Goal: Information Seeking & Learning: Learn about a topic

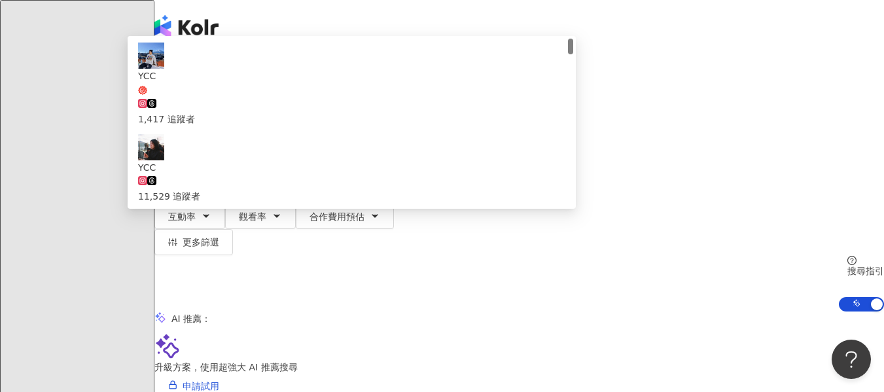
paste input "**********"
type input "**********"
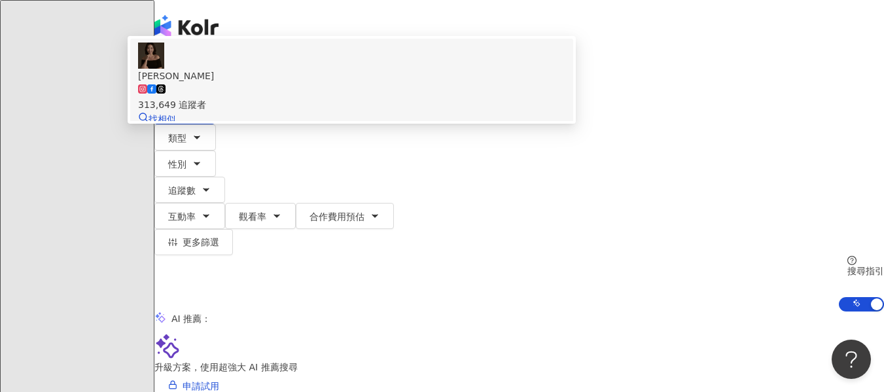
click at [565, 112] on div "313,649 追蹤者" at bounding box center [351, 97] width 427 height 29
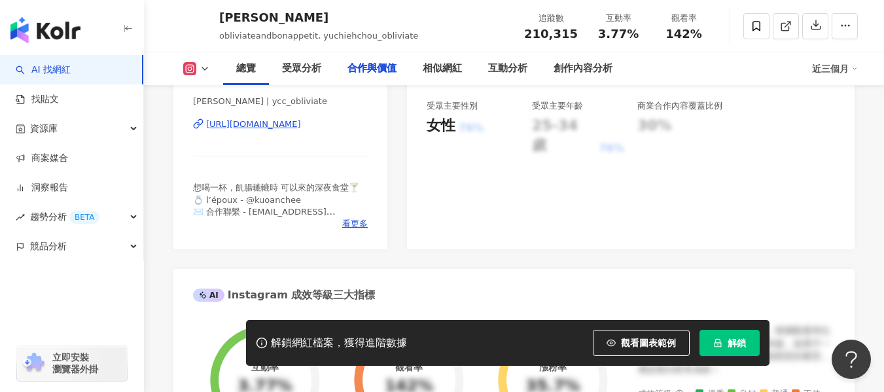
scroll to position [1780, 0]
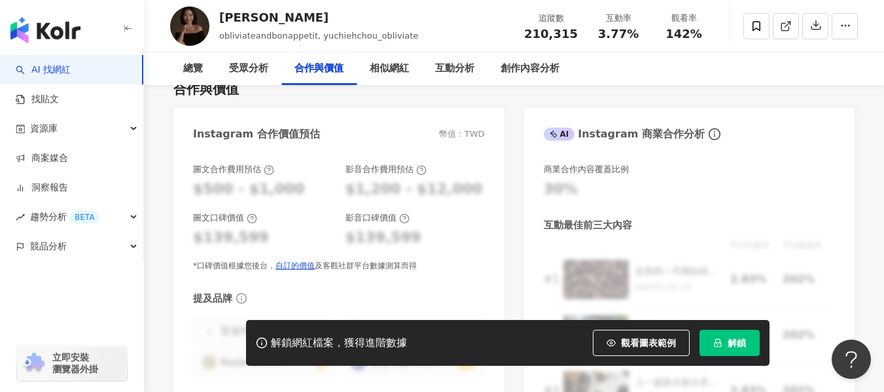
scroll to position [0, 0]
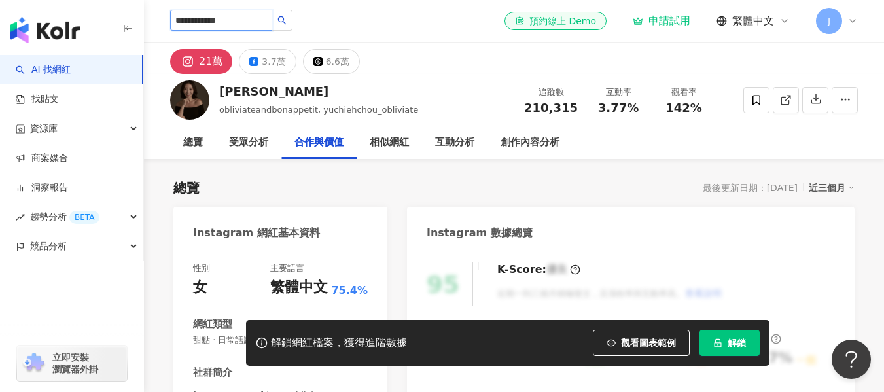
type input "**********"
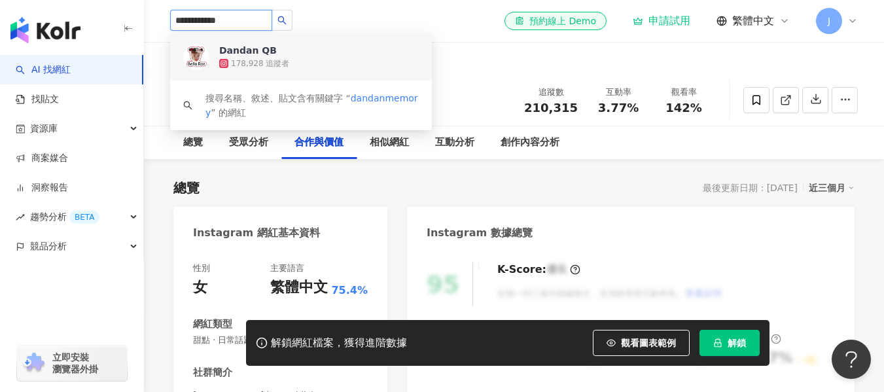
click at [310, 48] on div "Dandan QB 178,928 追蹤者" at bounding box center [319, 57] width 200 height 26
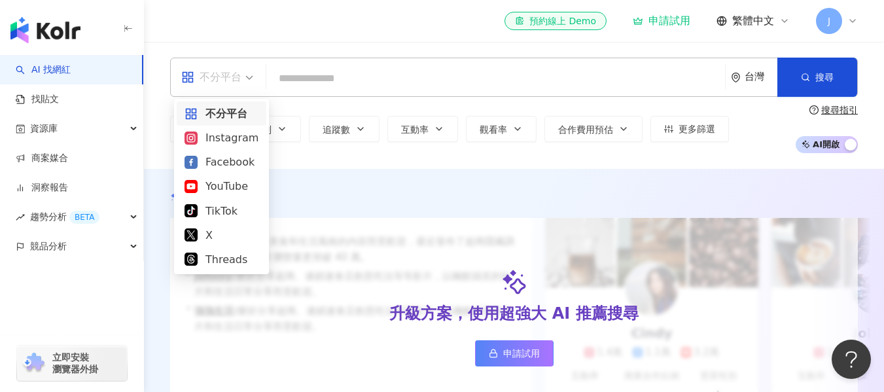
click at [230, 78] on div "不分平台" at bounding box center [211, 77] width 60 height 21
click at [290, 156] on div "不分平台 台灣 搜尋 e6966cee-203b-42d7-a8c7-3b464c22ba5a Dandan QB 178,928 追蹤者 搜尋名稱、敘述、貼…" at bounding box center [514, 105] width 740 height 127
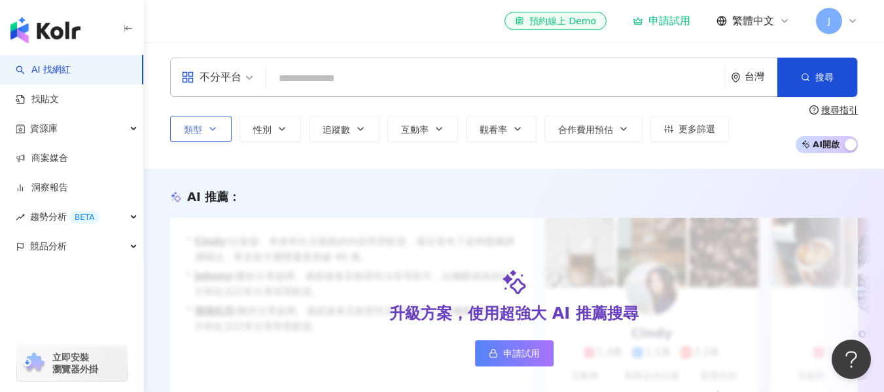
click at [208, 130] on icon "button" at bounding box center [212, 129] width 10 height 10
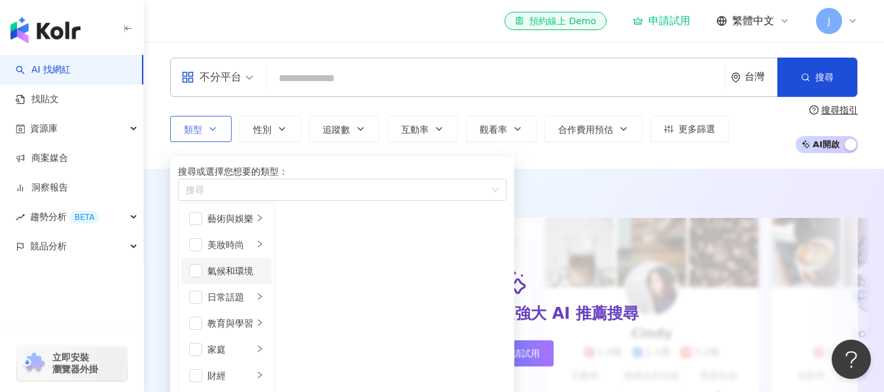
scroll to position [66, 0]
click at [198, 317] on span "button" at bounding box center [195, 323] width 13 height 13
click at [264, 319] on icon "right" at bounding box center [260, 323] width 8 height 8
click at [264, 345] on icon "right" at bounding box center [260, 349] width 8 height 8
click at [193, 336] on li "家庭" at bounding box center [226, 349] width 90 height 26
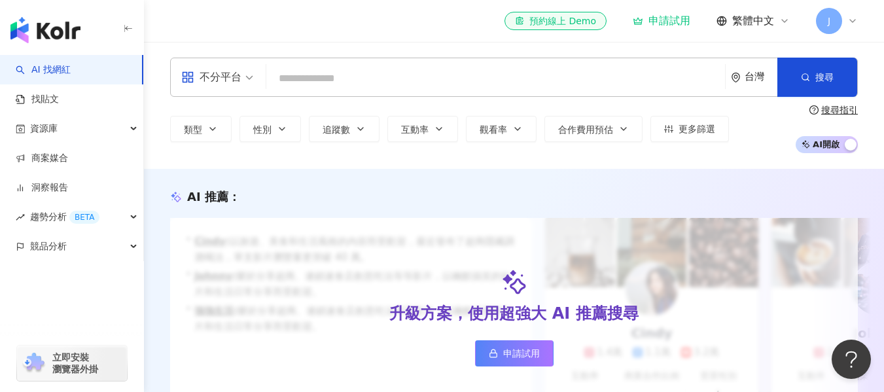
click at [600, 178] on div "AI 推薦 ： 升級方案，使用超強大 AI 推薦搜尋 申請試用 • Cindy : 以旅遊、美食和生活風格的內容而受歡迎，最近發布了超商隱藏調酒喝法，單支影片…" at bounding box center [514, 300] width 740 height 263
click at [202, 141] on button "類型" at bounding box center [201, 129] width 62 height 26
click at [619, 160] on div "不分平台 台灣 搜尋 e6966cee-203b-42d7-a8c7-3b464c22ba5a Dandan QB 178,928 追蹤者 搜尋名稱、敘述、貼…" at bounding box center [514, 105] width 740 height 127
click at [278, 133] on icon "button" at bounding box center [282, 129] width 10 height 10
click at [347, 132] on span "追蹤數" at bounding box center [336, 129] width 27 height 10
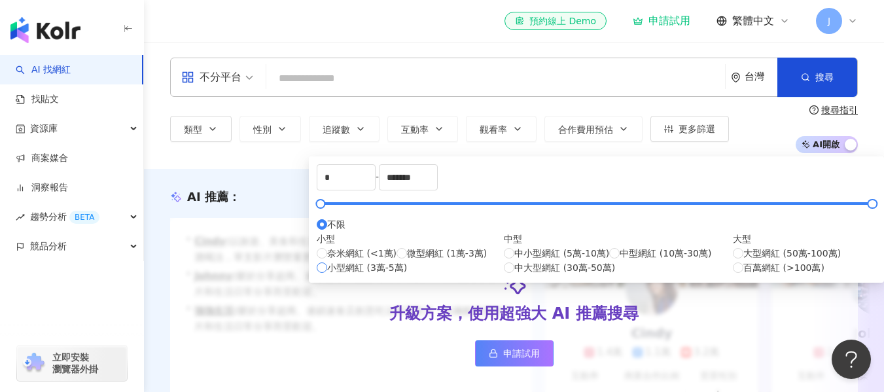
click at [393, 275] on span "小型網紅 (3萬-5萬)" at bounding box center [367, 267] width 80 height 14
type input "*****"
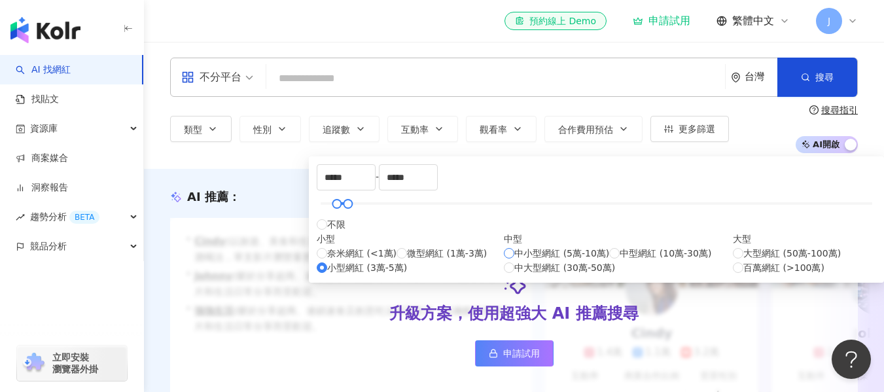
click at [514, 260] on span "中小型網紅 (5萬-10萬)" at bounding box center [561, 253] width 95 height 14
type input "*****"
click at [620, 260] on span "中型網紅 (10萬-30萬)" at bounding box center [666, 253] width 92 height 14
type input "******"
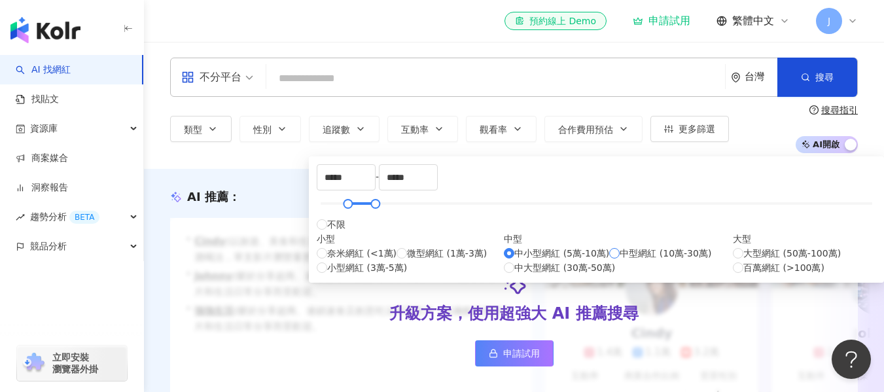
type input "******"
click at [378, 275] on span "小型網紅 (3萬-5萬)" at bounding box center [367, 267] width 80 height 14
type input "*****"
type input "******"
drag, startPoint x: 348, startPoint y: 213, endPoint x: 384, endPoint y: 213, distance: 36.0
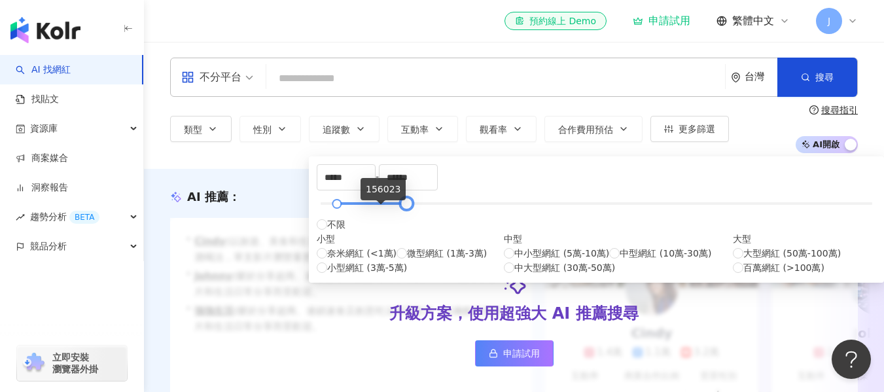
click at [403, 207] on div at bounding box center [406, 203] width 7 height 7
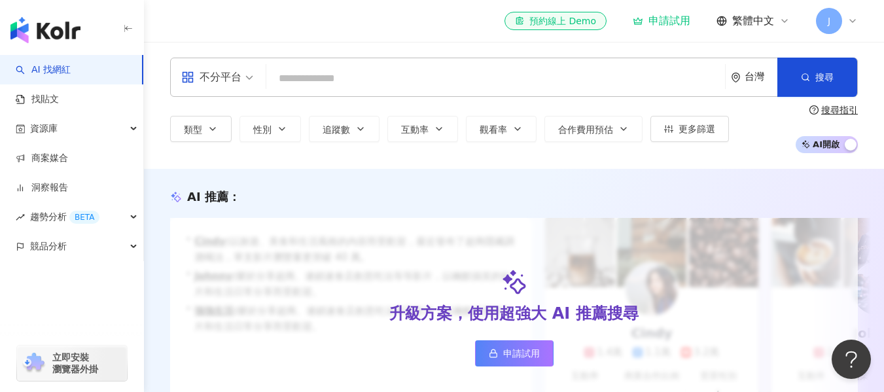
click at [724, 170] on div "AI 推薦 ： 升級方案，使用超強大 AI 推薦搜尋 申請試用 • Cindy : 以旅遊、美食和生活風格的內容而受歡迎，最近發布了超商隱藏調酒喝法，單支影片…" at bounding box center [514, 300] width 740 height 263
click at [813, 59] on button "搜尋" at bounding box center [817, 77] width 80 height 39
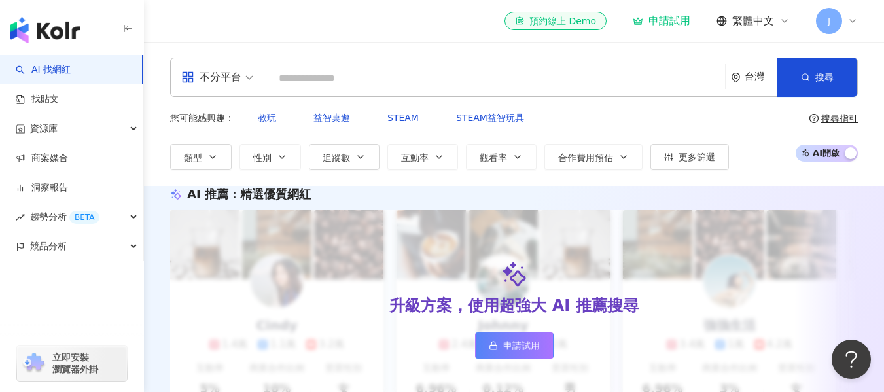
click at [364, 86] on input "search" at bounding box center [496, 78] width 448 height 25
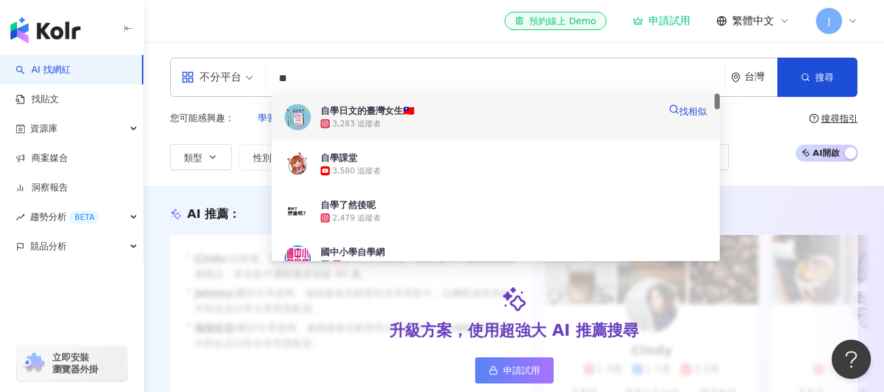
type input "*"
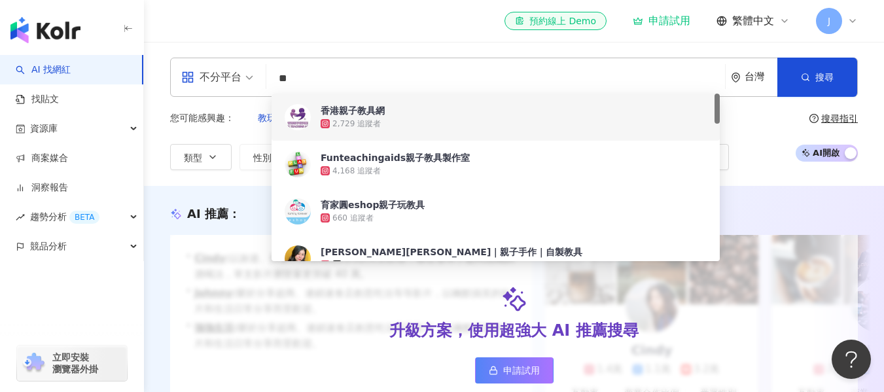
type input "*"
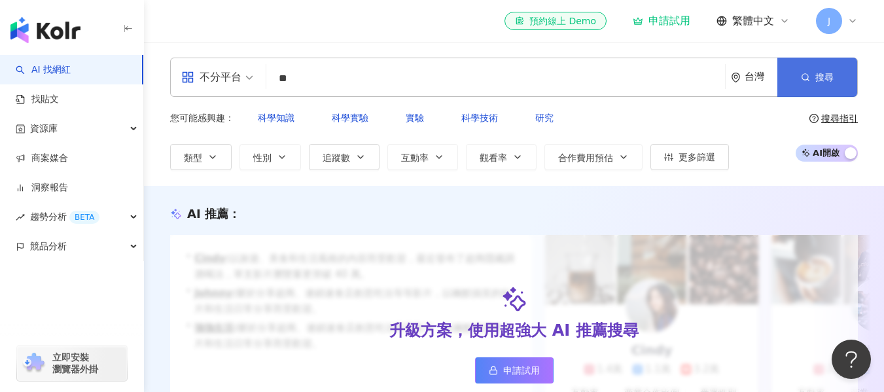
click at [823, 79] on span "搜尋" at bounding box center [824, 77] width 18 height 10
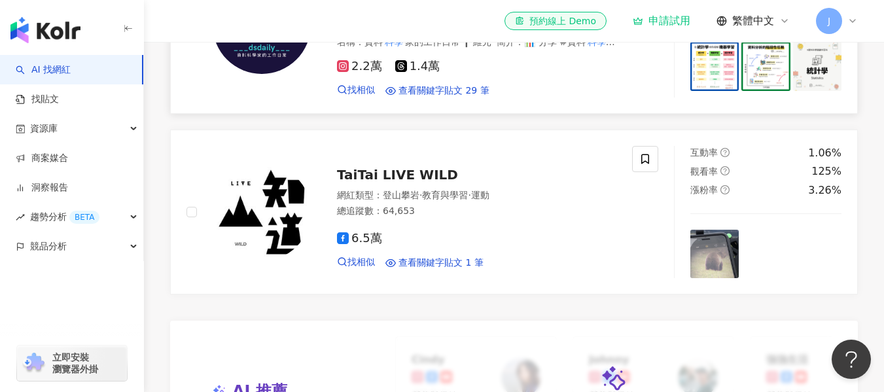
scroll to position [892, 0]
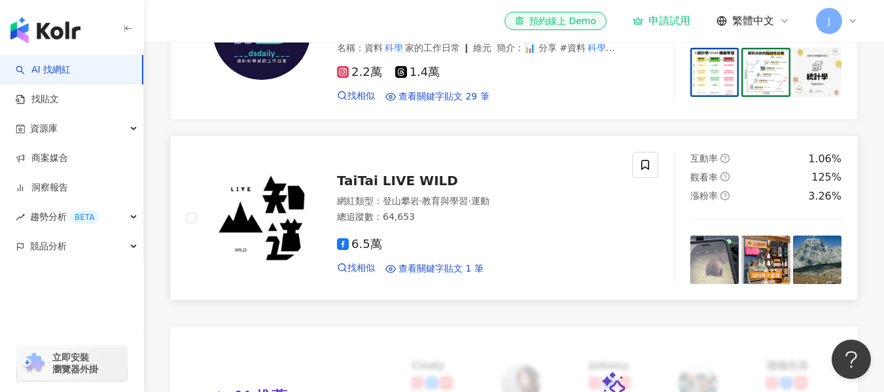
click at [360, 251] on span "6.5萬" at bounding box center [359, 245] width 45 height 14
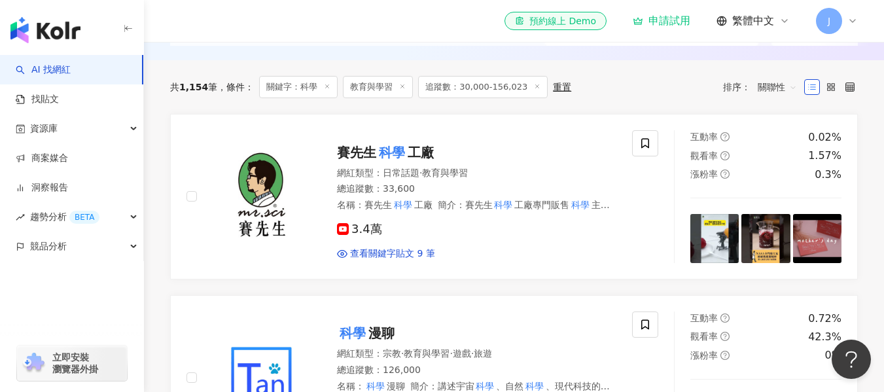
scroll to position [0, 0]
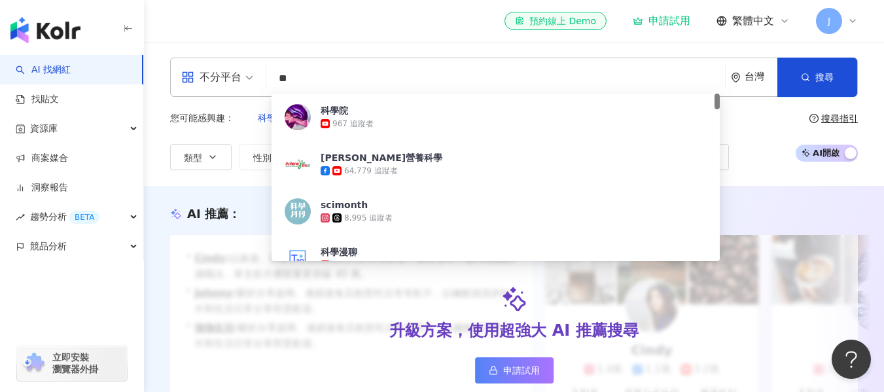
click at [400, 75] on input "**" at bounding box center [496, 78] width 448 height 25
type input "*"
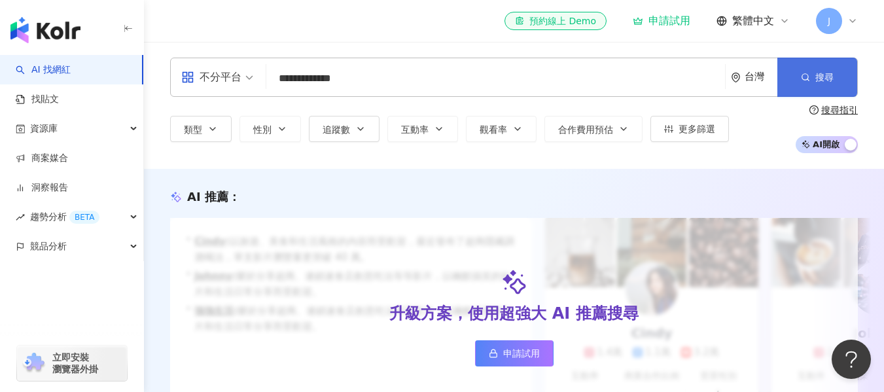
click at [820, 72] on span "搜尋" at bounding box center [824, 77] width 18 height 10
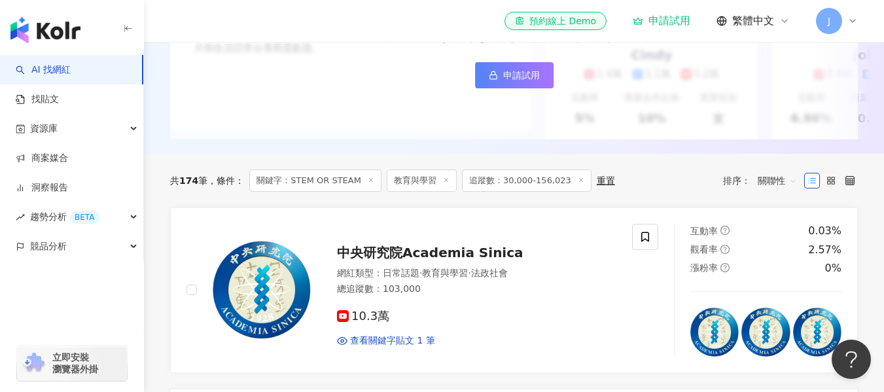
scroll to position [512, 0]
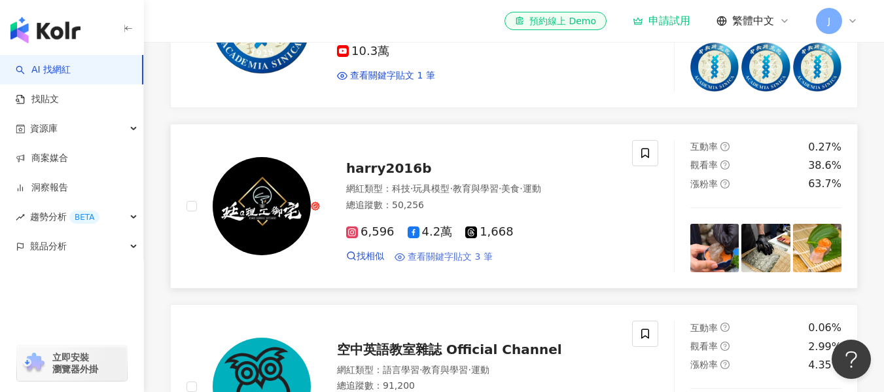
click at [435, 251] on span "查看關鍵字貼文 3 筆" at bounding box center [450, 257] width 85 height 13
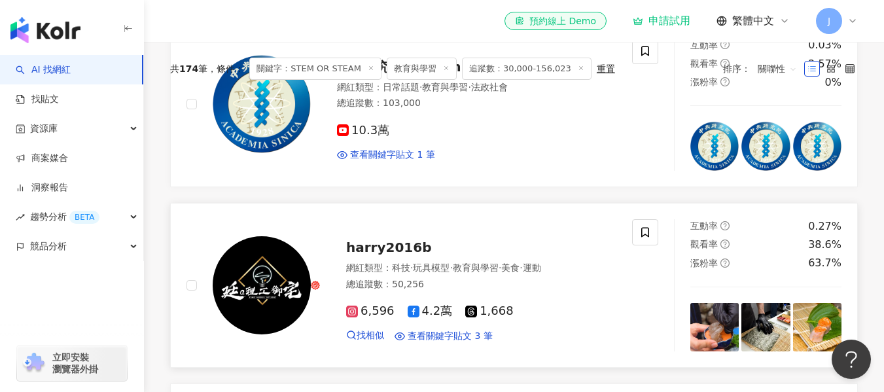
scroll to position [0, 0]
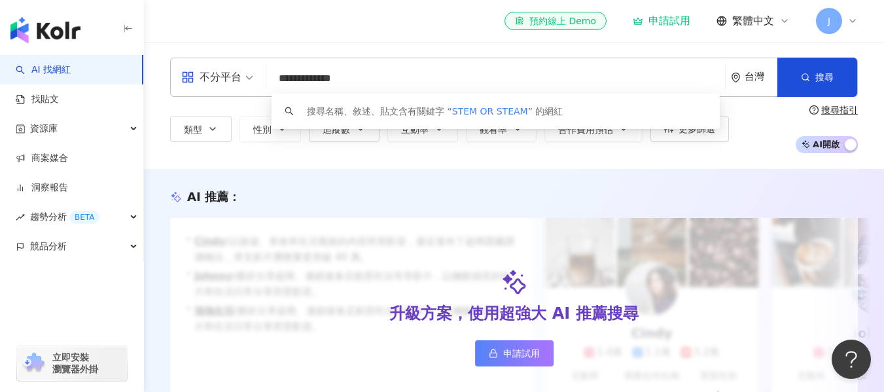
click at [385, 83] on input "**********" at bounding box center [496, 78] width 448 height 25
type input "*"
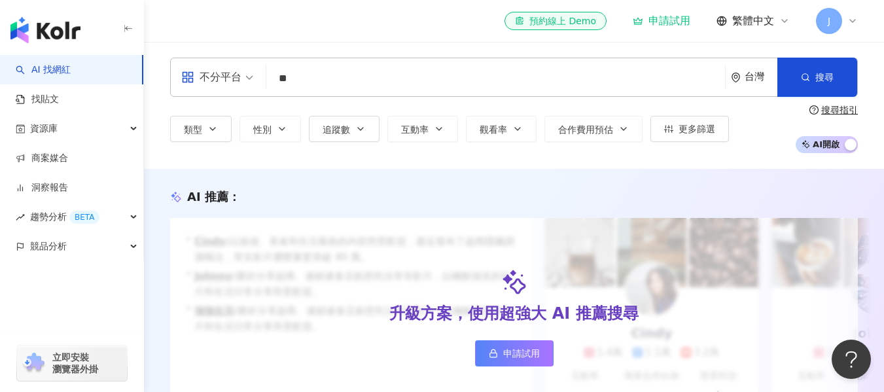
type input "*"
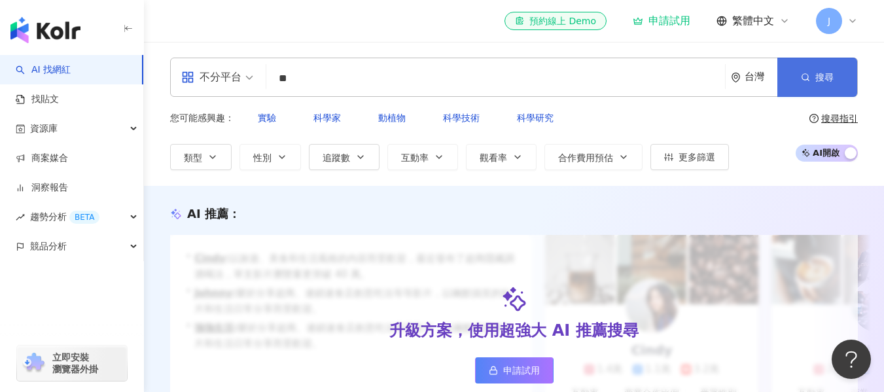
click at [818, 80] on span "搜尋" at bounding box center [824, 77] width 18 height 10
click at [465, 71] on input "**" at bounding box center [496, 78] width 448 height 25
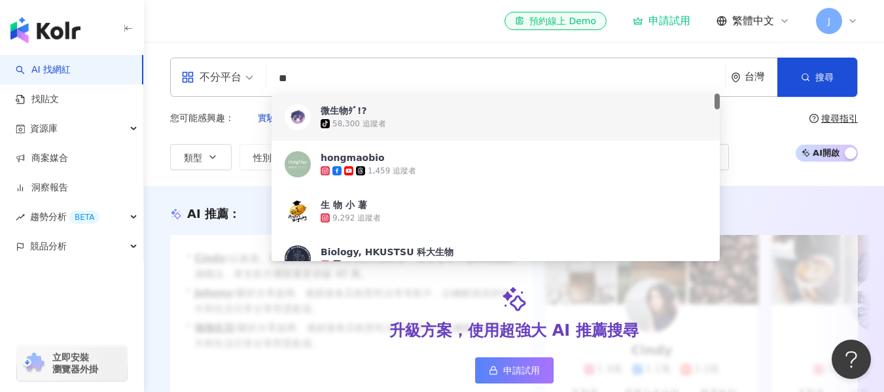
type input "*"
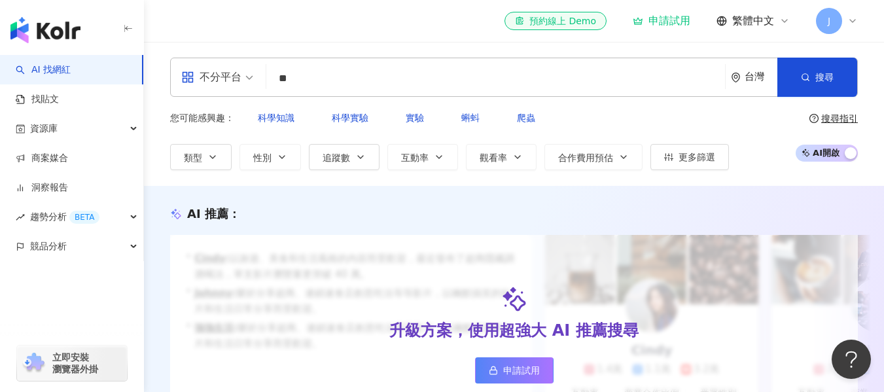
type input "**"
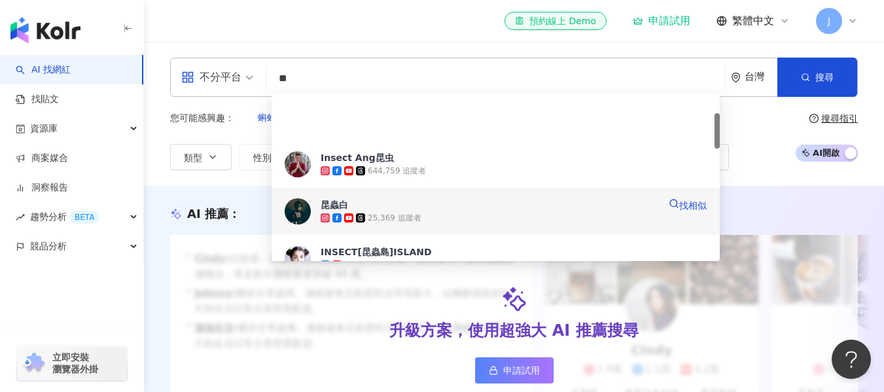
scroll to position [141, 0]
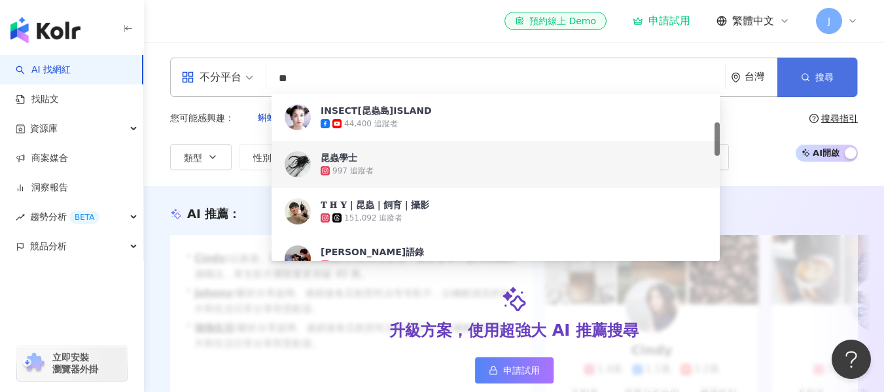
click at [810, 91] on button "搜尋" at bounding box center [817, 77] width 80 height 39
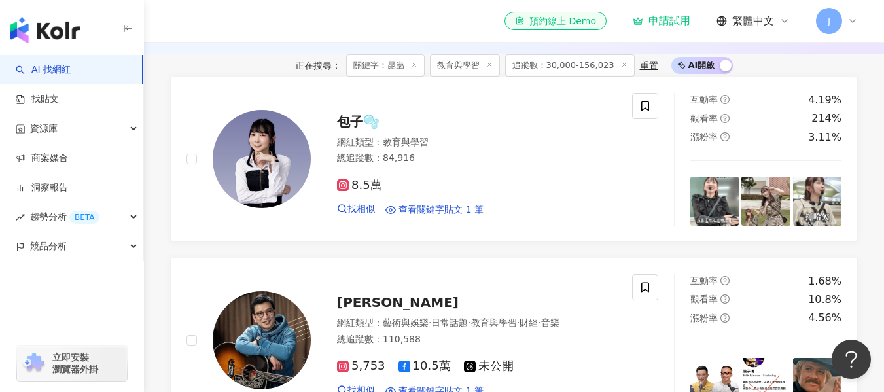
scroll to position [406, 0]
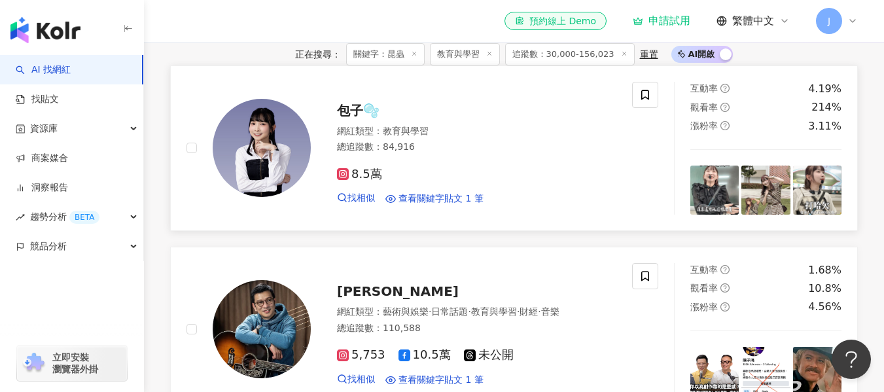
click at [350, 118] on span "包子🫧" at bounding box center [358, 111] width 43 height 16
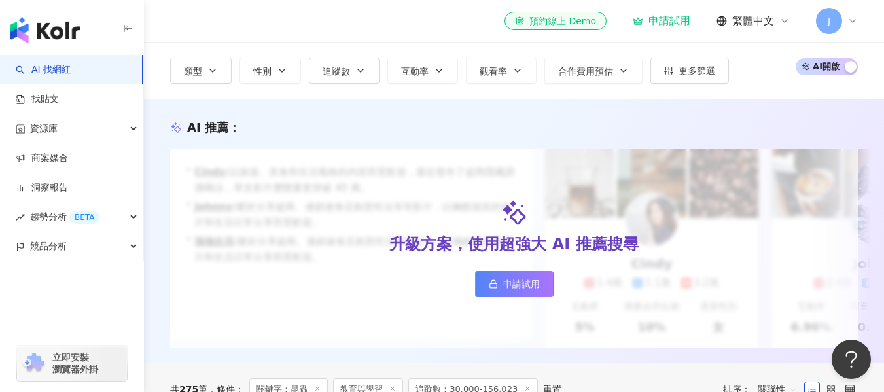
scroll to position [0, 0]
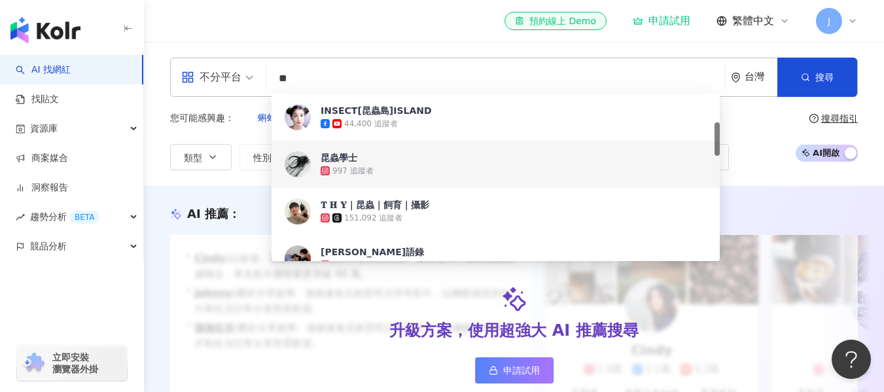
click at [406, 73] on input "**" at bounding box center [496, 78] width 448 height 25
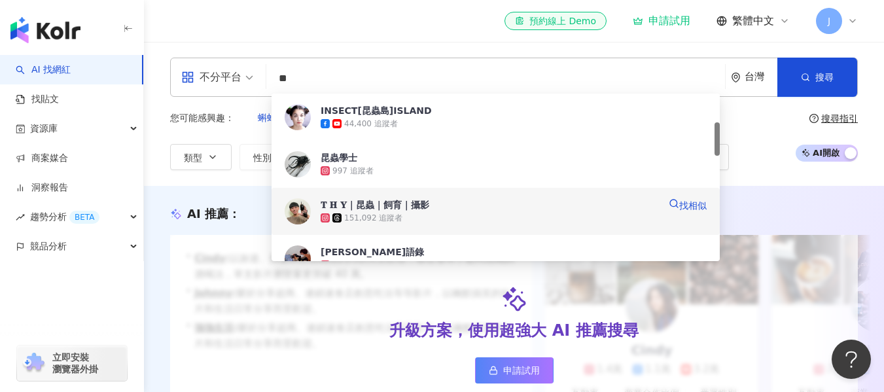
click at [449, 213] on div "151,092 追蹤者" at bounding box center [490, 217] width 338 height 13
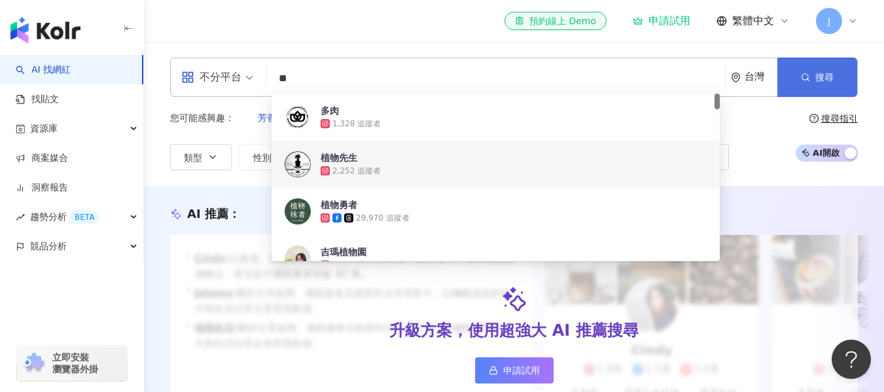
type input "**"
click at [791, 80] on button "搜尋" at bounding box center [817, 77] width 80 height 39
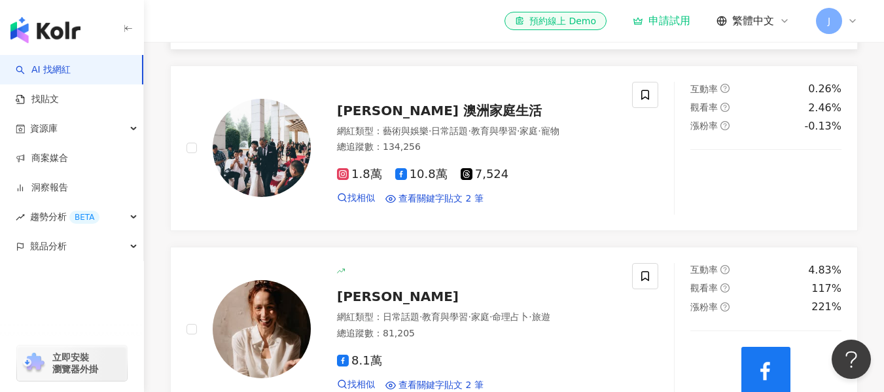
scroll to position [760, 0]
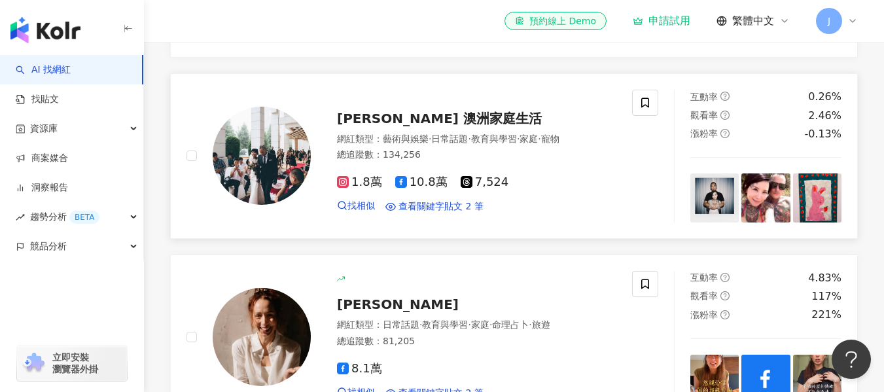
click at [474, 126] on span "高菲 Stockman 澳洲家庭生活" at bounding box center [439, 119] width 205 height 16
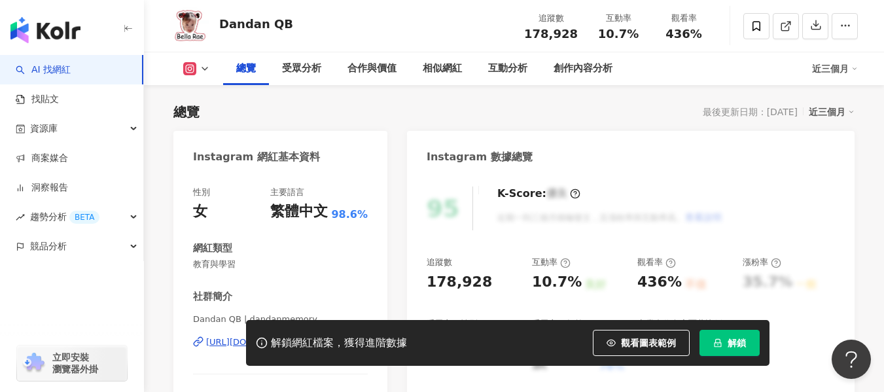
scroll to position [242, 0]
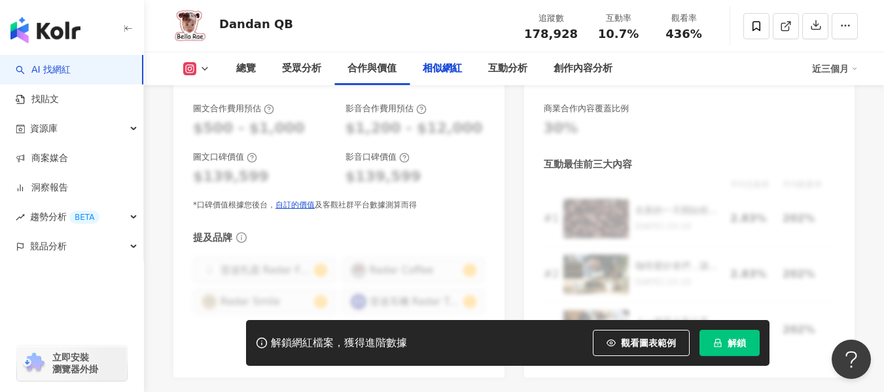
scroll to position [2176, 0]
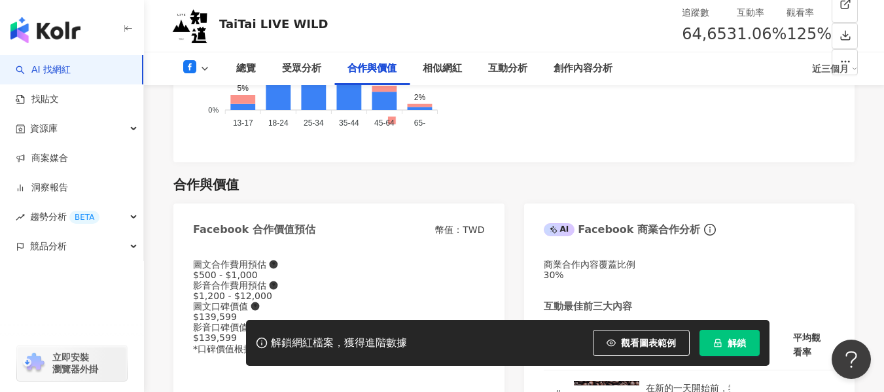
scroll to position [1588, 0]
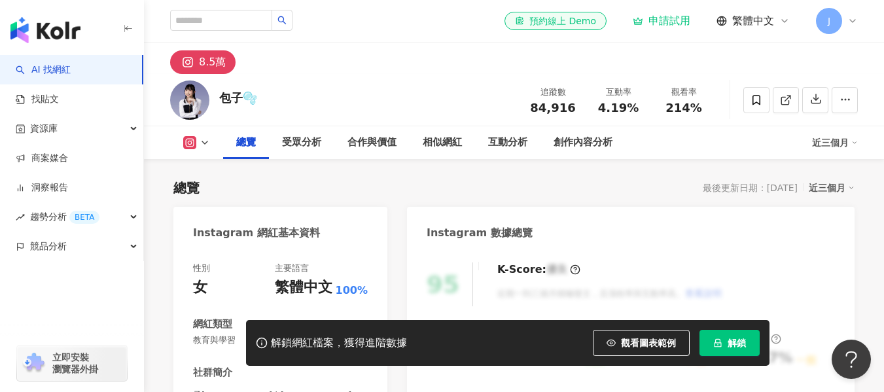
scroll to position [251, 0]
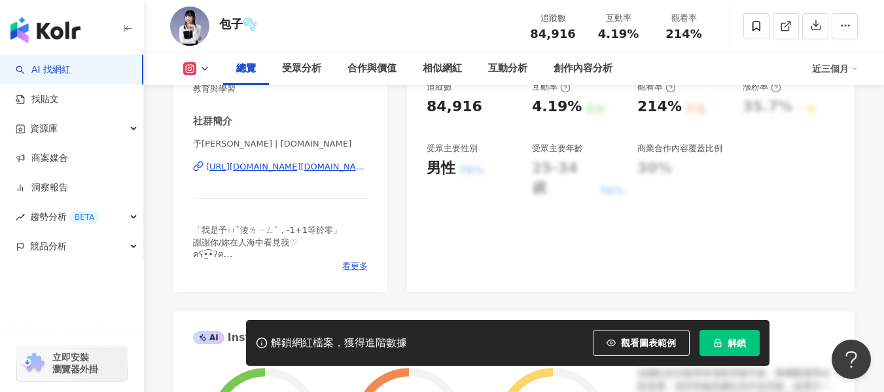
click at [346, 168] on div "[URL][DOMAIN_NAME][DOMAIN_NAME]" at bounding box center [287, 167] width 162 height 12
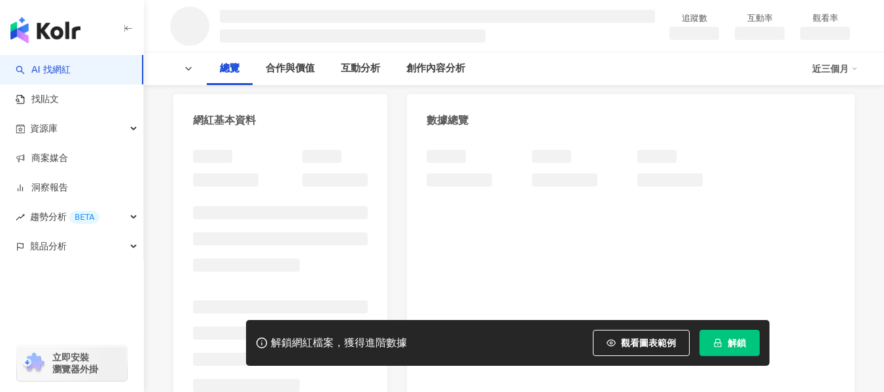
scroll to position [113, 0]
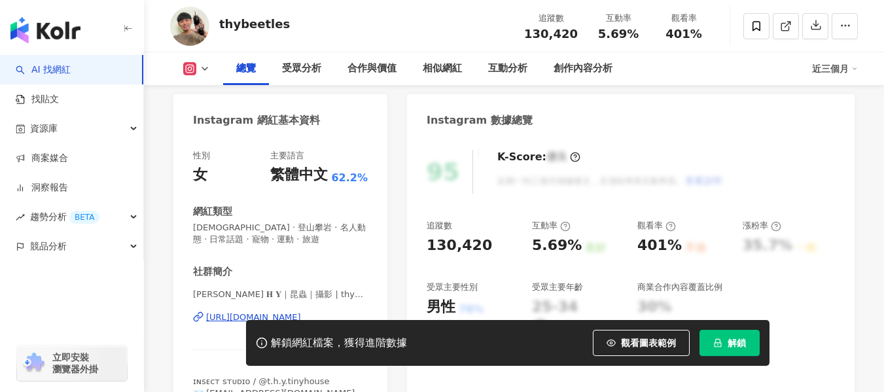
click at [345, 289] on div "[PERSON_NAME] 𝐇 𝐘｜昆蟲｜攝影 | thybeetles [URL][DOMAIN_NAME]" at bounding box center [280, 327] width 175 height 77
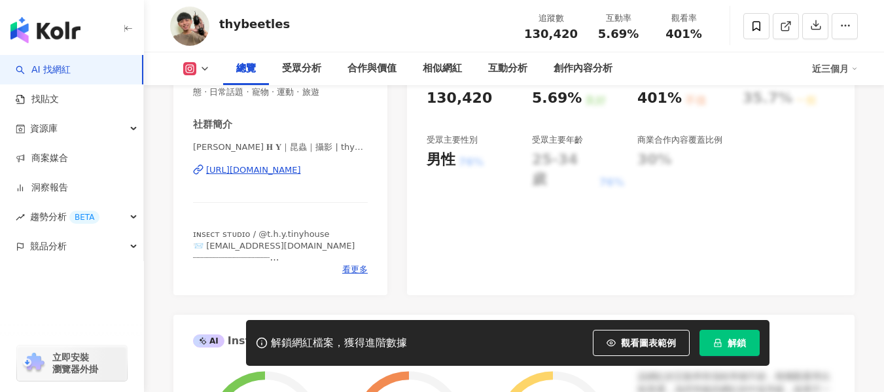
scroll to position [235, 0]
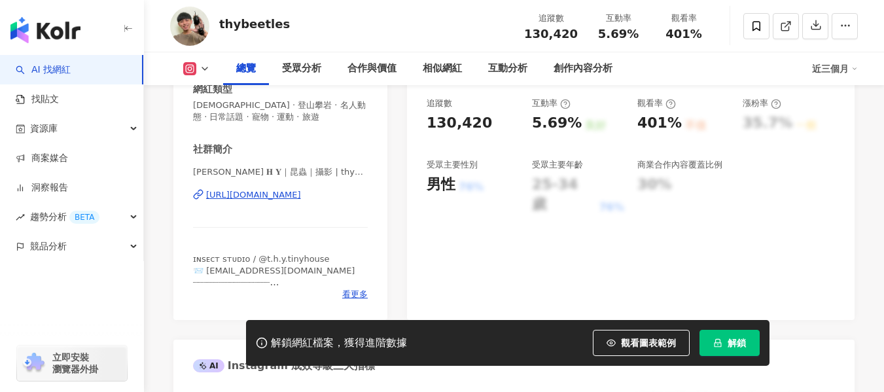
click at [301, 198] on div "[URL][DOMAIN_NAME]" at bounding box center [253, 195] width 95 height 12
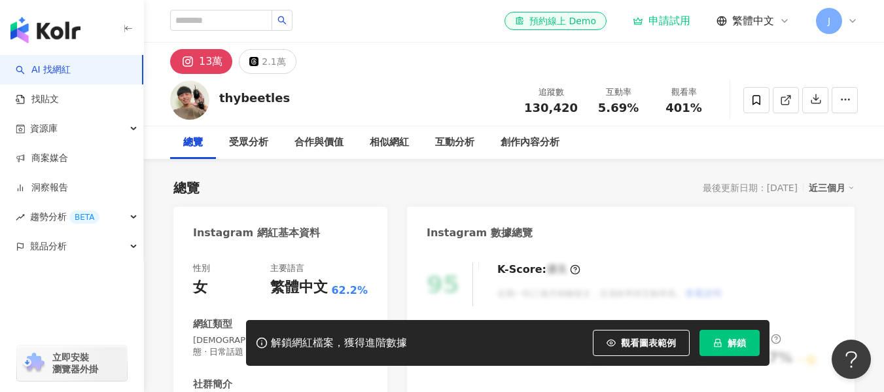
scroll to position [0, 0]
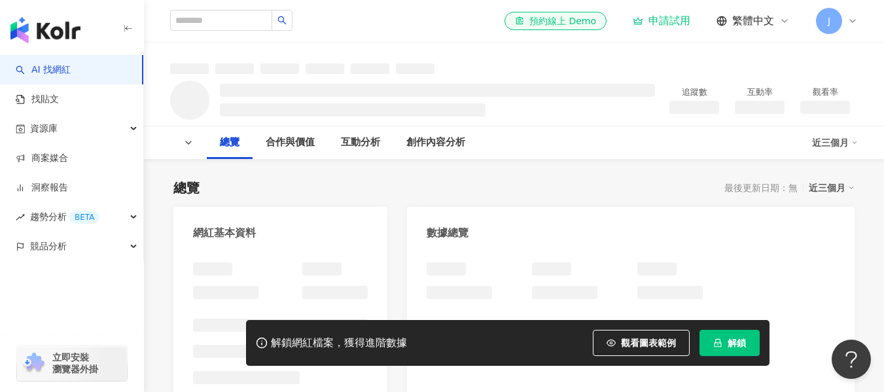
scroll to position [91, 0]
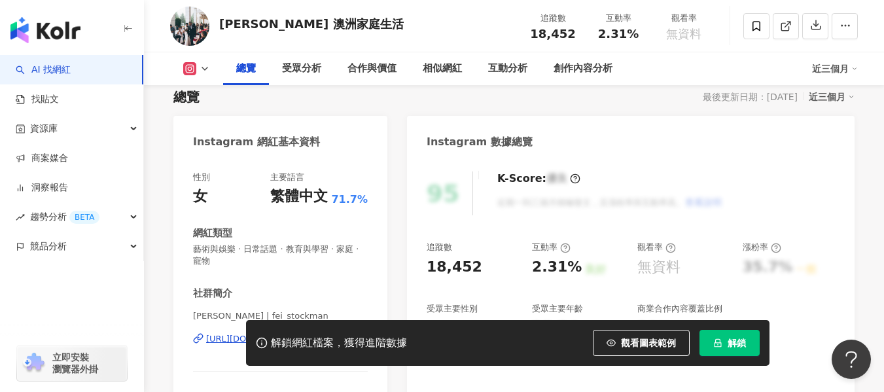
drag, startPoint x: 0, startPoint y: 0, endPoint x: 327, endPoint y: 241, distance: 406.3
click at [301, 333] on div "https://www.instagram.com/fei_stockman/" at bounding box center [253, 339] width 95 height 12
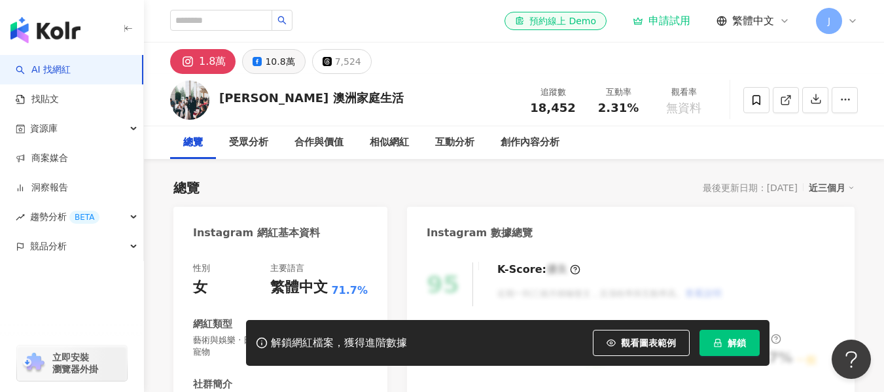
click at [281, 62] on div "10.8萬" at bounding box center [279, 61] width 29 height 18
